Goal: Navigation & Orientation: Find specific page/section

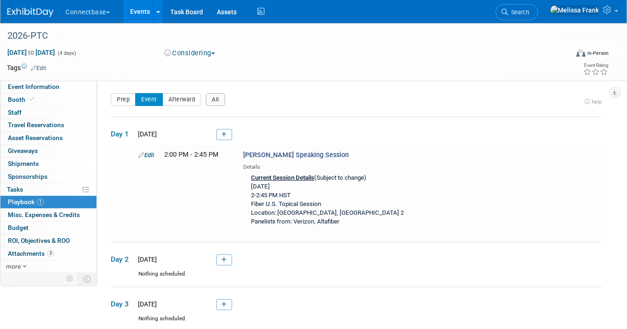
click at [143, 2] on link "Events" at bounding box center [140, 11] width 34 height 23
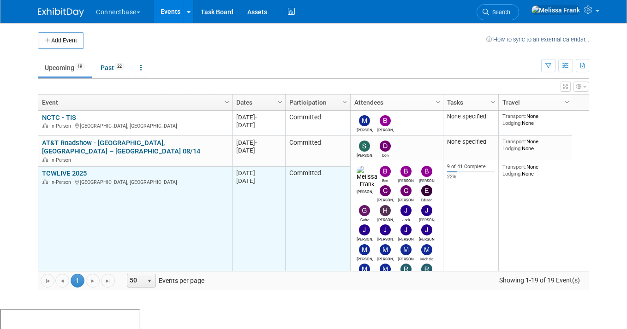
click at [66, 169] on link "TCWLIVE 2025" at bounding box center [64, 173] width 45 height 8
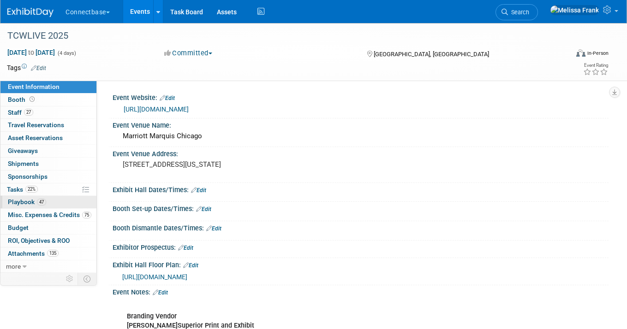
click at [27, 201] on span "Playbook 47" at bounding box center [27, 201] width 38 height 7
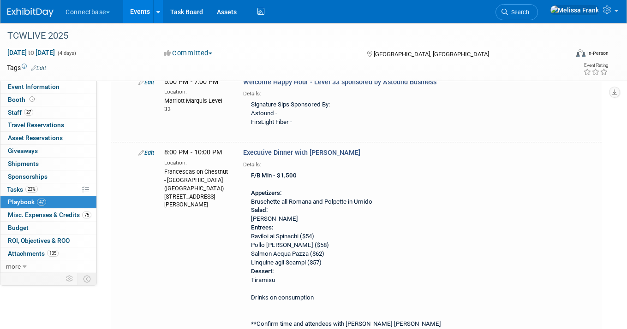
scroll to position [341, 0]
